Goal: Task Accomplishment & Management: Manage account settings

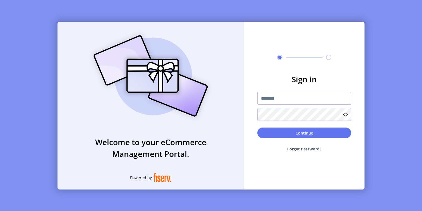
click at [277, 103] on input "text" at bounding box center [305, 98] width 94 height 13
type input "**********"
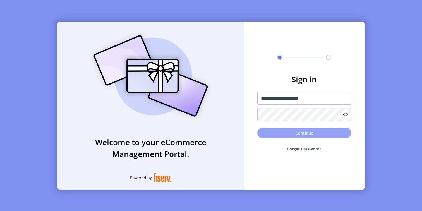
click at [295, 135] on button "Continue" at bounding box center [305, 133] width 94 height 11
